Goal: Task Accomplishment & Management: Use online tool/utility

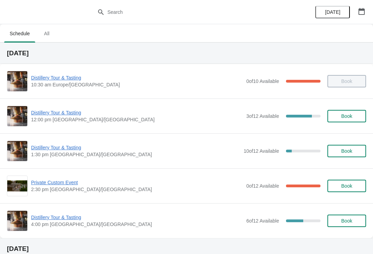
click at [59, 112] on span "Distillery Tour & Tasting" at bounding box center [137, 112] width 212 height 7
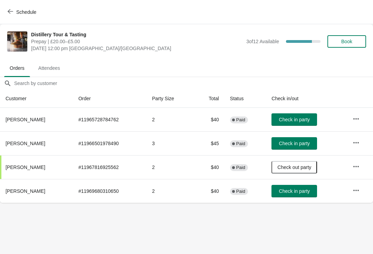
click at [297, 116] on button "Check in party" at bounding box center [295, 119] width 46 height 12
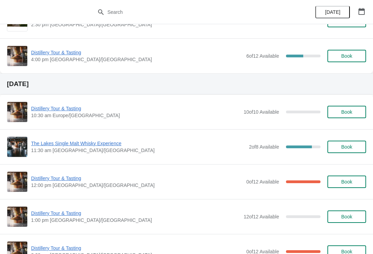
scroll to position [184, 0]
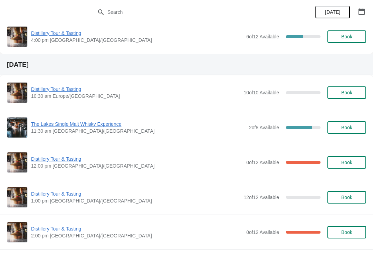
click at [93, 125] on span "The Lakes Single Malt Whisky Experience" at bounding box center [138, 124] width 215 height 7
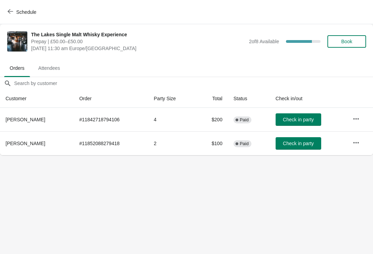
click at [11, 8] on button "Schedule" at bounding box center [22, 12] width 38 height 12
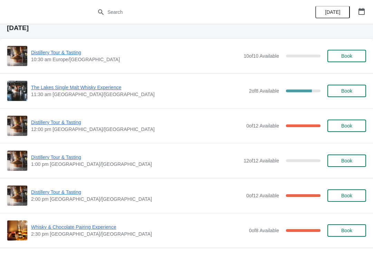
scroll to position [244, 0]
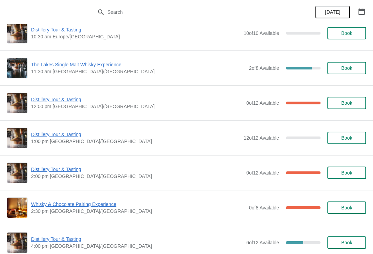
click at [105, 202] on span "Whisky & Chocolate Pairing Experience" at bounding box center [138, 204] width 215 height 7
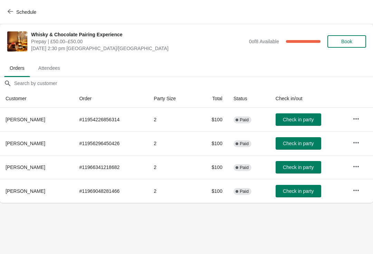
click at [5, 7] on button "Schedule" at bounding box center [22, 12] width 38 height 12
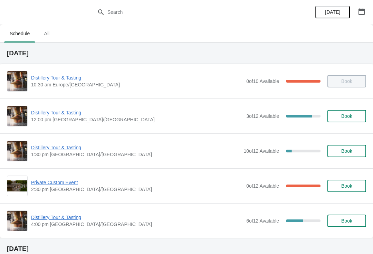
click at [76, 116] on span "Distillery Tour & Tasting" at bounding box center [137, 112] width 212 height 7
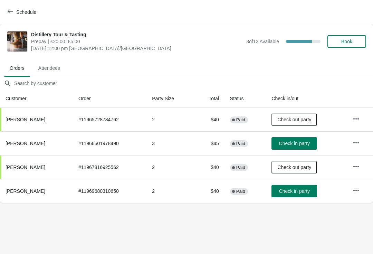
click at [298, 190] on span "Check in party" at bounding box center [294, 191] width 31 height 6
click at [360, 140] on icon "button" at bounding box center [356, 142] width 7 height 7
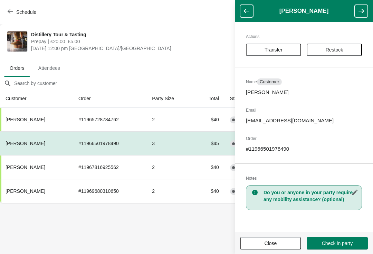
click at [355, 191] on icon "button" at bounding box center [355, 192] width 7 height 7
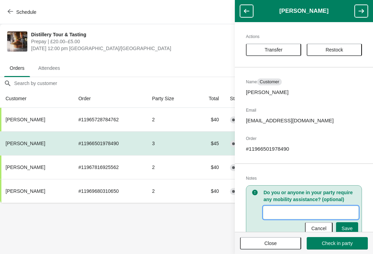
click at [286, 215] on input "New Value" at bounding box center [311, 212] width 95 height 12
type input "Didn’t go as late"
click at [352, 226] on span "Save" at bounding box center [347, 229] width 11 height 6
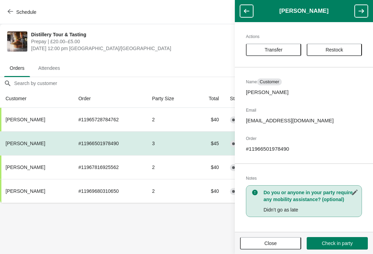
click at [280, 241] on span "Close" at bounding box center [270, 244] width 49 height 6
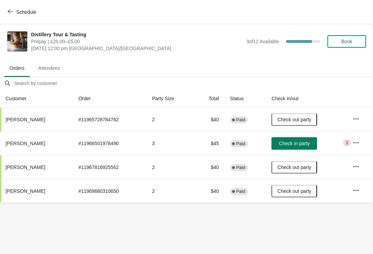
click at [18, 11] on span "Schedule" at bounding box center [26, 12] width 20 height 6
